Goal: Register for event/course

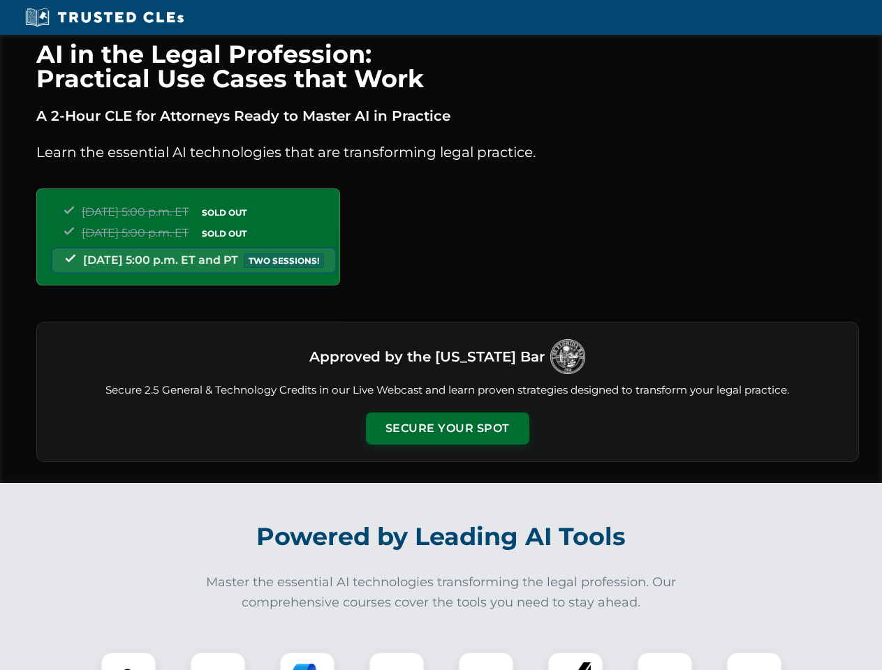
click at [447, 429] on button "Secure Your Spot" at bounding box center [447, 429] width 163 height 32
click at [128, 661] on img at bounding box center [128, 680] width 40 height 40
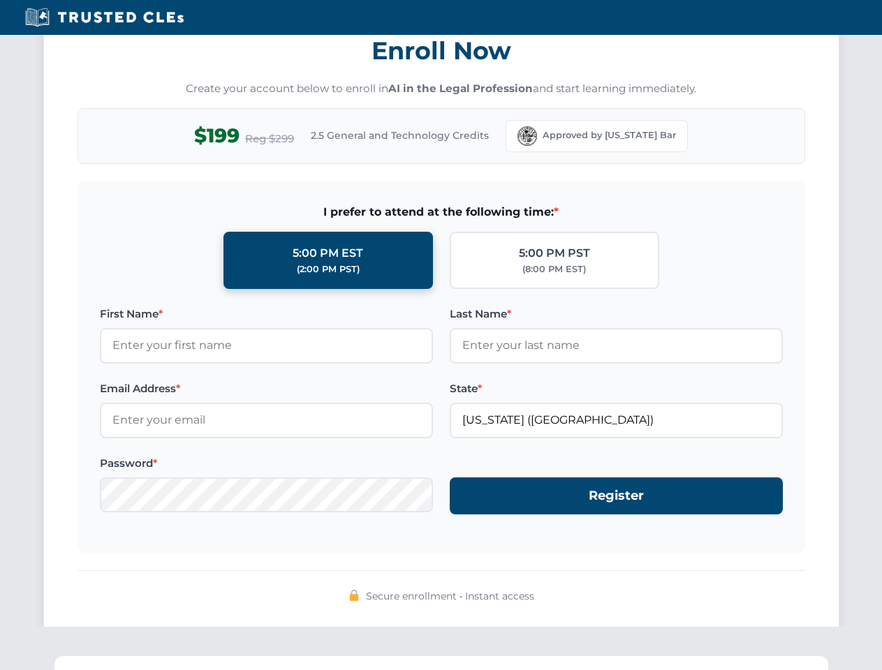
scroll to position [1370, 0]
